Goal: Task Accomplishment & Management: Complete application form

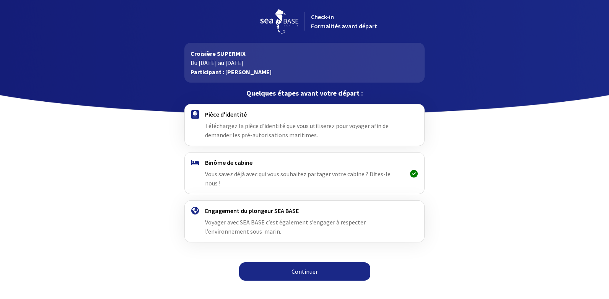
click at [309, 263] on link "Continuer" at bounding box center [304, 271] width 131 height 18
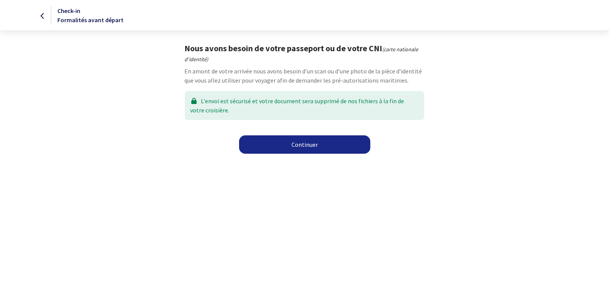
click at [304, 142] on link "Continuer" at bounding box center [304, 144] width 131 height 18
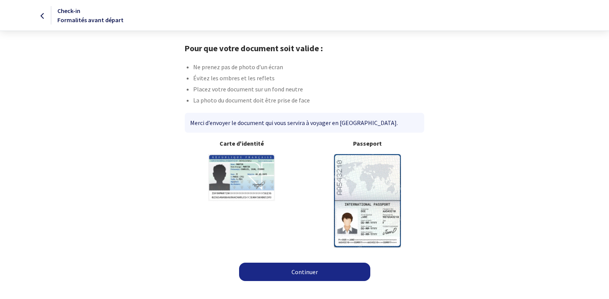
click at [355, 174] on img at bounding box center [367, 200] width 67 height 93
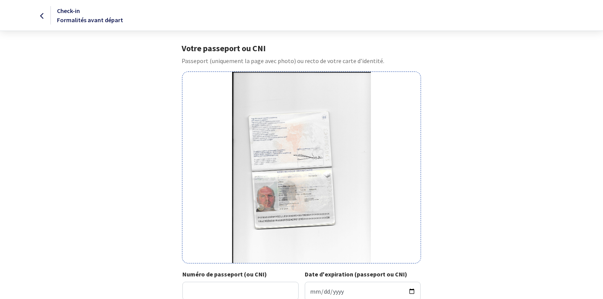
scroll to position [38, 0]
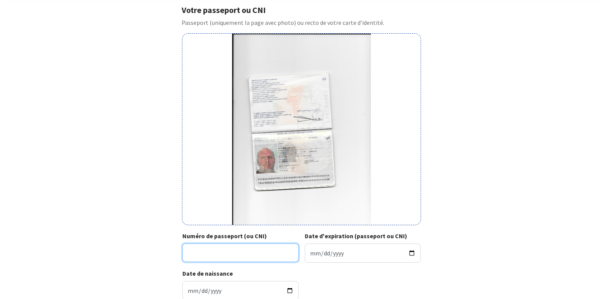
click at [218, 252] on input "Numéro de passeport (ou CNI)" at bounding box center [240, 253] width 116 height 18
type input "19ac"
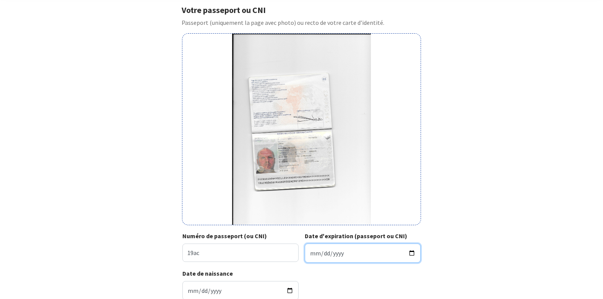
drag, startPoint x: 352, startPoint y: 250, endPoint x: 317, endPoint y: 251, distance: 35.2
click at [352, 250] on input "Date d'expiration (passeport ou CNI)" at bounding box center [363, 253] width 116 height 19
click at [332, 252] on input "0029-12-29" at bounding box center [363, 253] width 116 height 19
type input "2029-12-29"
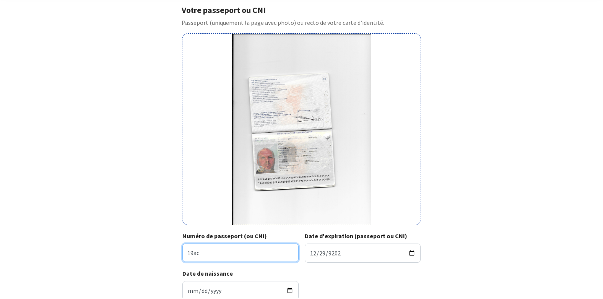
click at [278, 257] on input "19ac" at bounding box center [240, 253] width 116 height 18
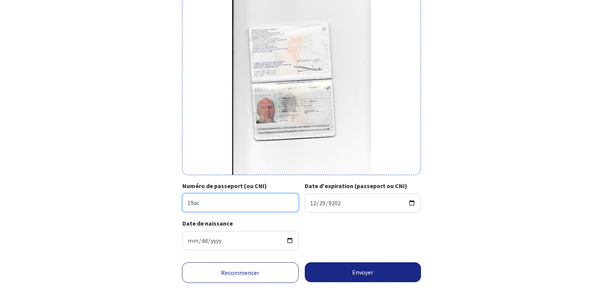
scroll to position [100, 0]
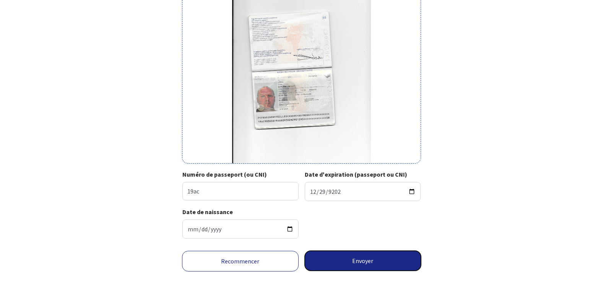
click at [345, 260] on button "Envoyer" at bounding box center [363, 261] width 117 height 20
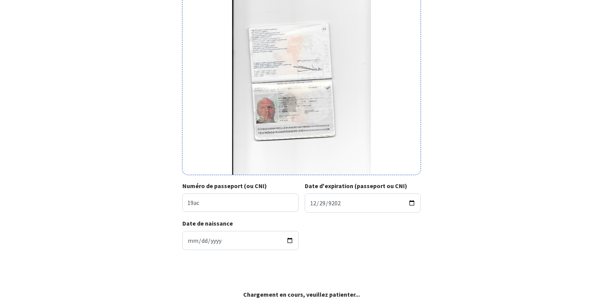
scroll to position [88, 0]
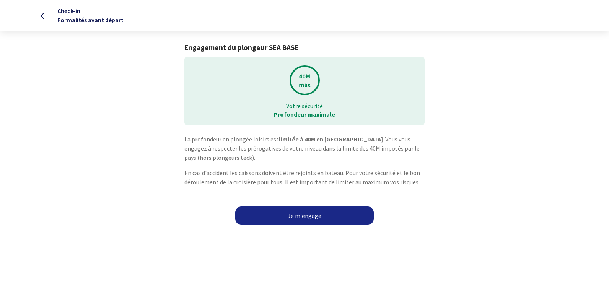
click at [301, 215] on link "Je m'engage" at bounding box center [304, 216] width 138 height 18
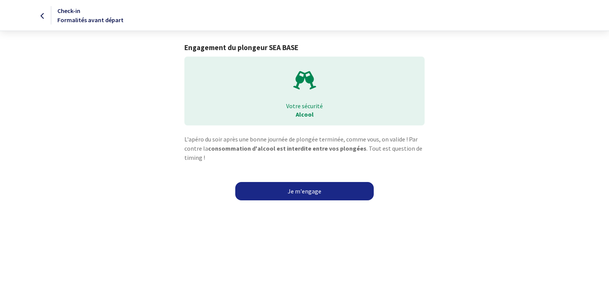
click at [310, 190] on link "Je m'engage" at bounding box center [304, 191] width 138 height 18
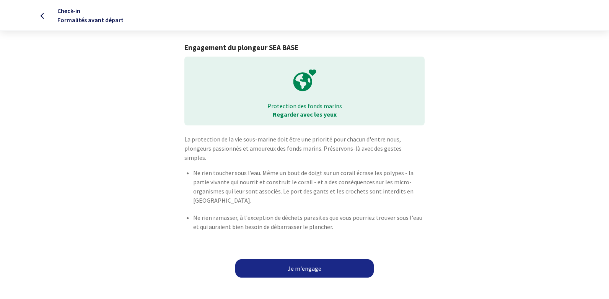
click at [307, 260] on link "Je m'engage" at bounding box center [304, 268] width 138 height 18
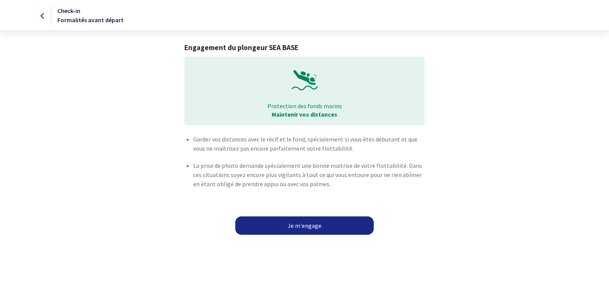
click at [313, 225] on link "Je m'engage" at bounding box center [304, 225] width 138 height 18
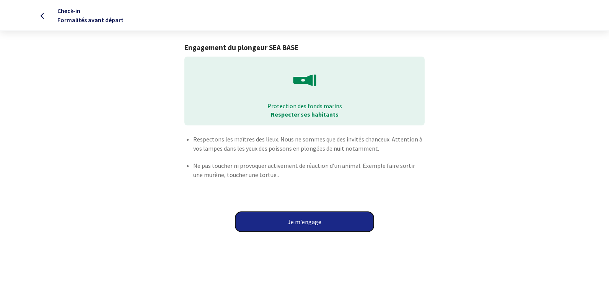
click at [302, 222] on button "Je m'engage" at bounding box center [304, 222] width 138 height 20
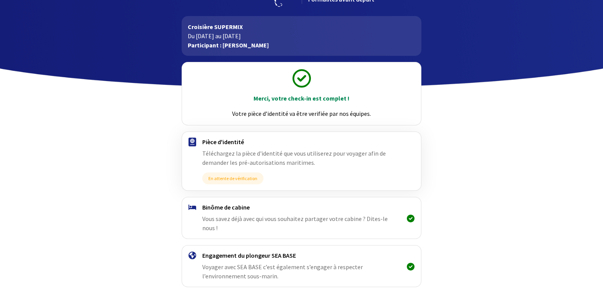
scroll to position [49, 0]
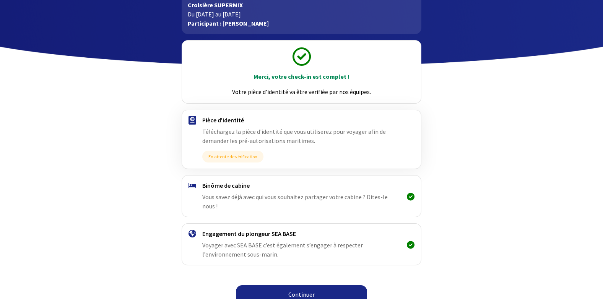
click at [300, 286] on link "Continuer" at bounding box center [301, 294] width 131 height 18
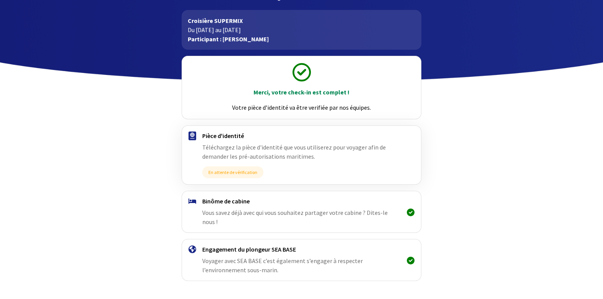
scroll to position [49, 0]
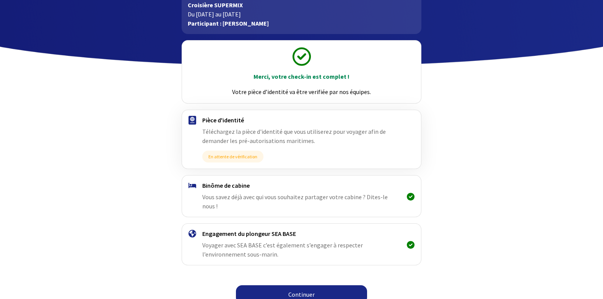
click at [306, 285] on link "Continuer" at bounding box center [301, 294] width 131 height 18
